Goal: Entertainment & Leisure: Consume media (video, audio)

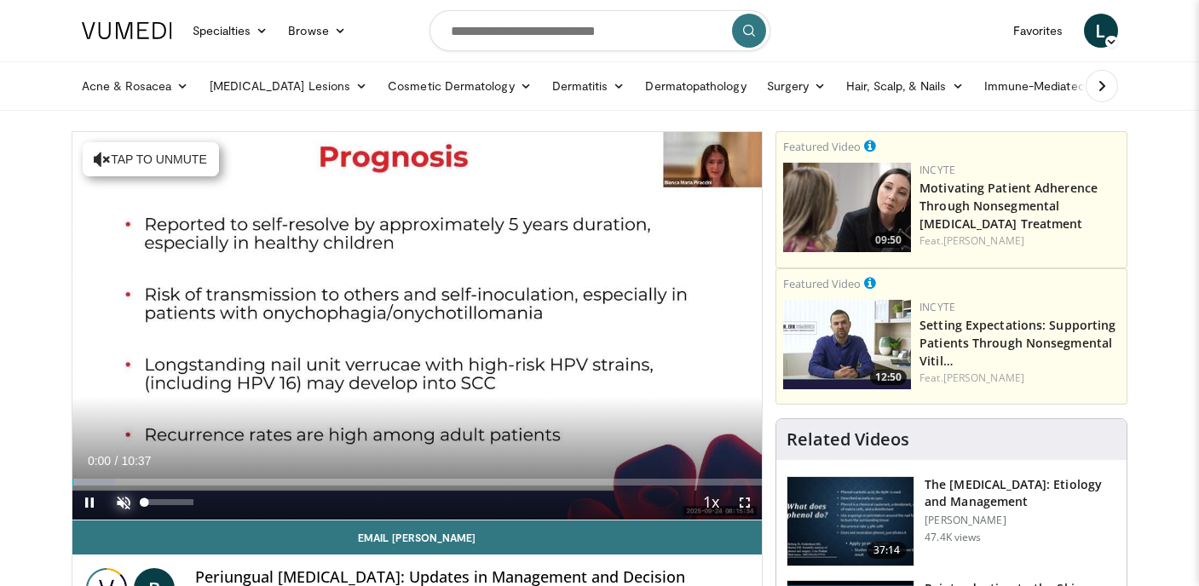
click at [124, 500] on span "Video Player" at bounding box center [124, 503] width 34 height 34
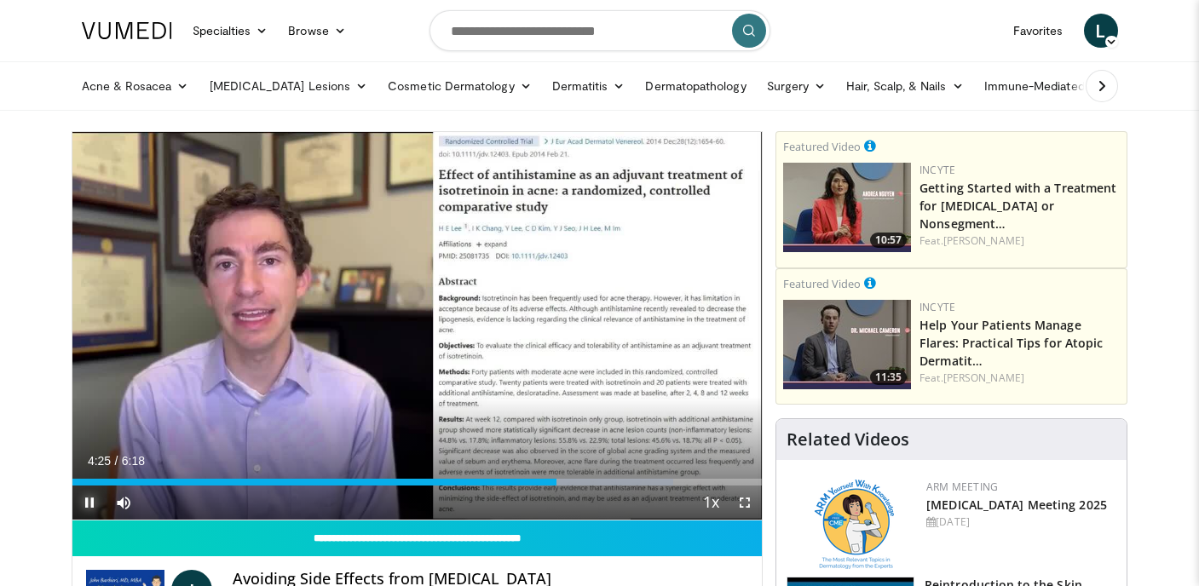
click at [95, 500] on span "Video Player" at bounding box center [89, 503] width 34 height 34
